Goal: Task Accomplishment & Management: Use online tool/utility

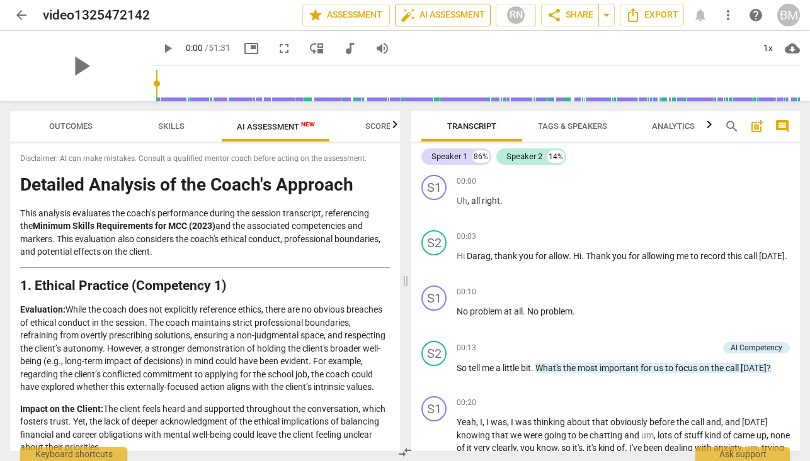
scroll to position [1533, 0]
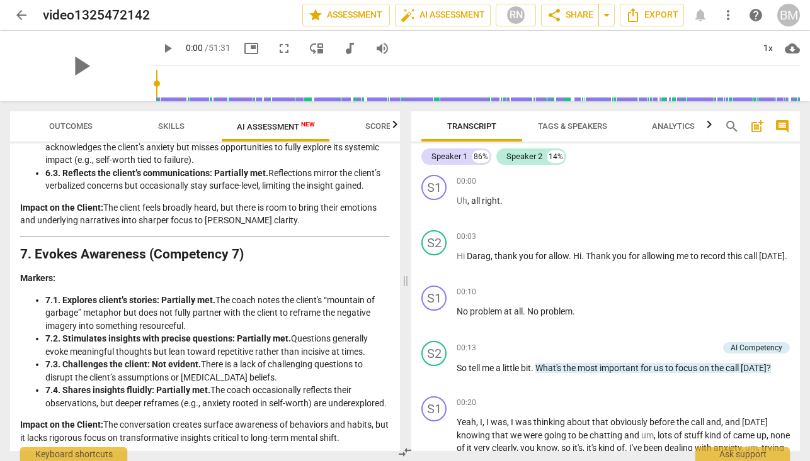
click at [23, 14] on span "arrow_back" at bounding box center [21, 15] width 15 height 15
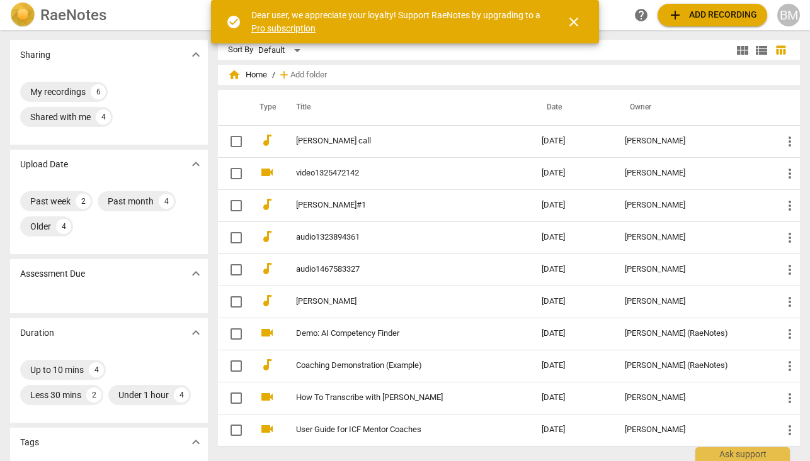
click at [692, 18] on span "add Add recording" at bounding box center [711, 15] width 89 height 15
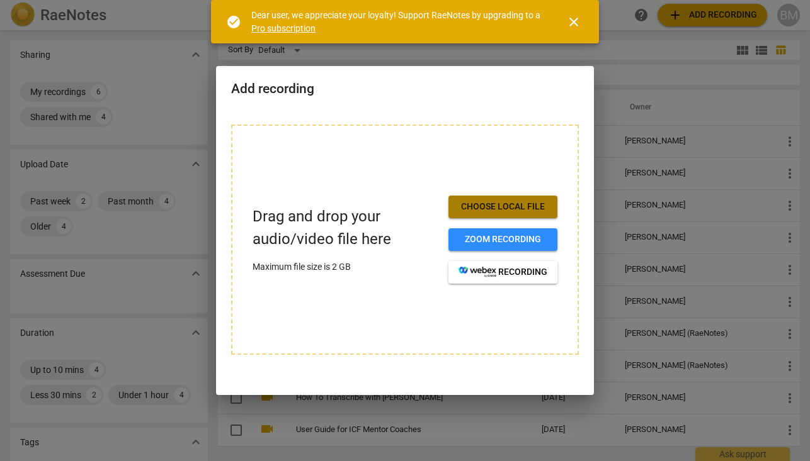
click at [511, 206] on span "Choose local file" at bounding box center [502, 207] width 89 height 13
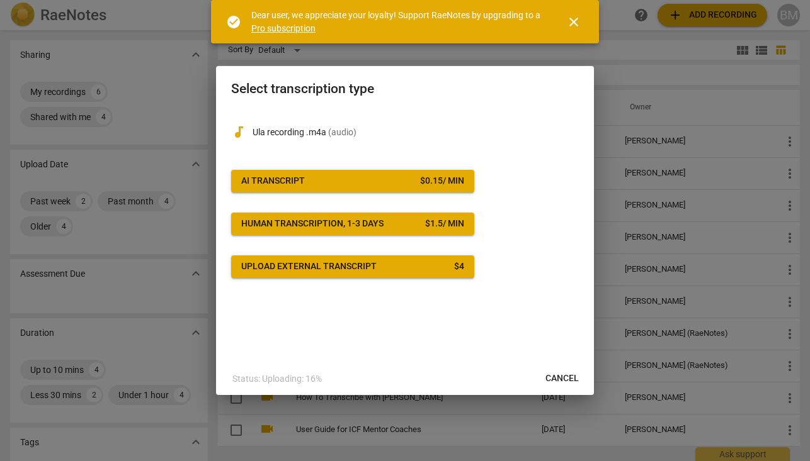
click at [340, 179] on span "AI Transcript $ 0.15 / min" at bounding box center [352, 181] width 223 height 13
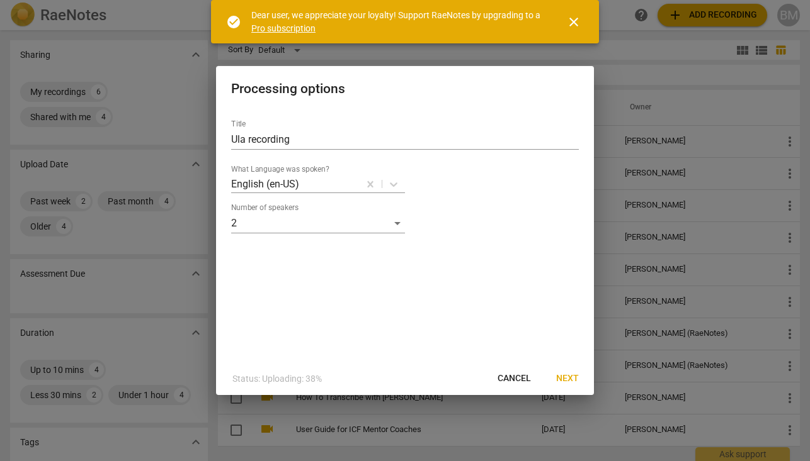
click at [568, 378] on span "Next" at bounding box center [567, 379] width 23 height 13
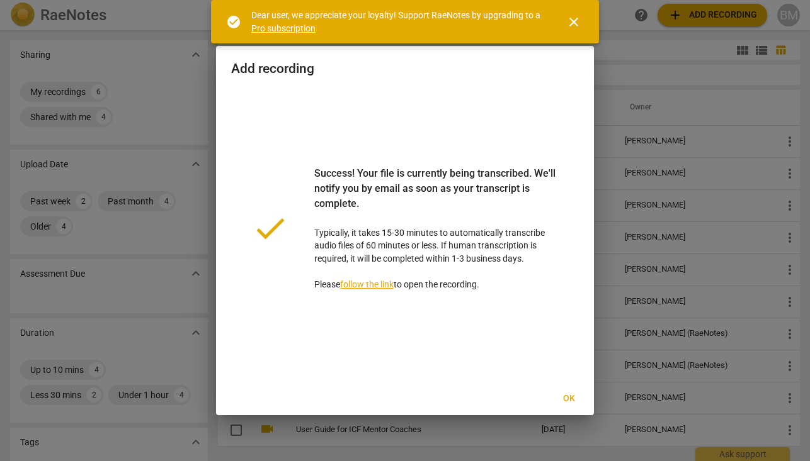
click at [568, 399] on span "Ok" at bounding box center [568, 399] width 20 height 13
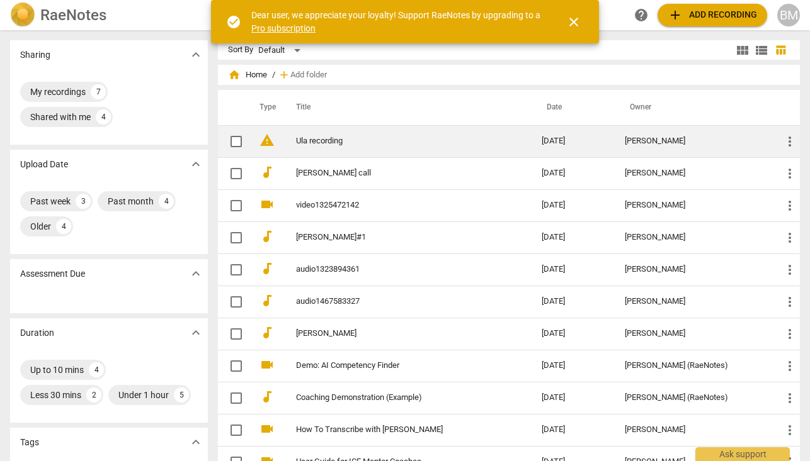
click at [329, 141] on link "Ula recording" at bounding box center [396, 141] width 201 height 9
